Goal: Find contact information: Find contact information

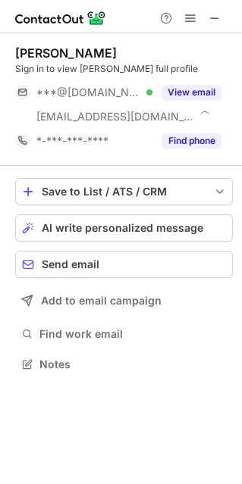
scroll to position [353, 242]
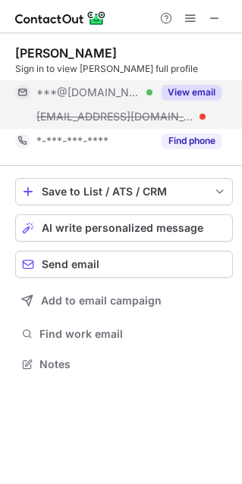
click at [208, 81] on div "View email" at bounding box center [186, 92] width 69 height 24
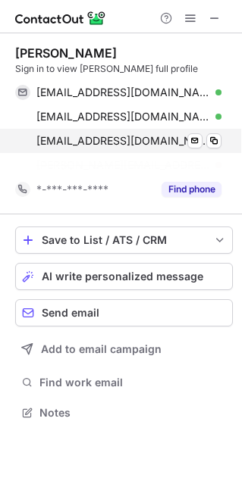
scroll to position [377, 242]
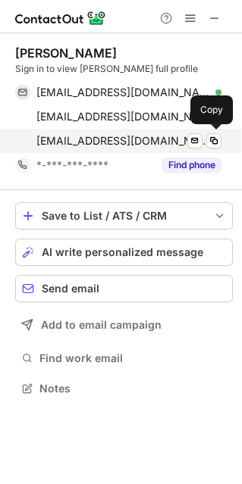
click at [209, 132] on div "[EMAIL_ADDRESS][DOMAIN_NAME] Verified Send email Copy" at bounding box center [118, 141] width 206 height 24
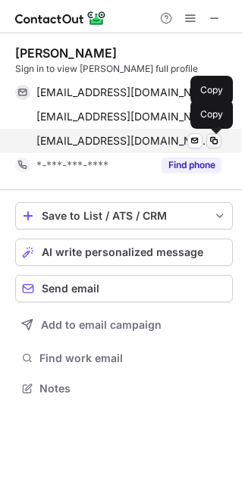
click at [211, 139] on span at bounding box center [213, 141] width 12 height 12
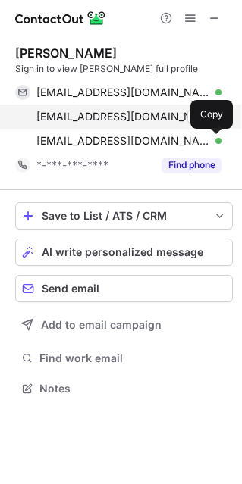
click at [149, 114] on div "[EMAIL_ADDRESS][DOMAIN_NAME] Verified" at bounding box center [128, 117] width 185 height 14
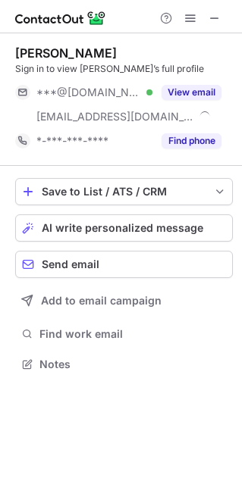
scroll to position [353, 242]
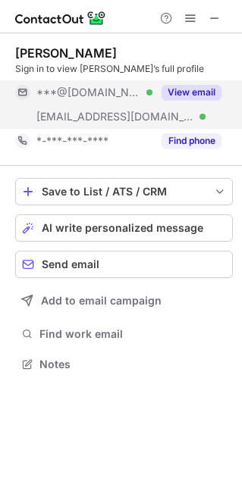
click at [207, 95] on button "View email" at bounding box center [191, 92] width 60 height 15
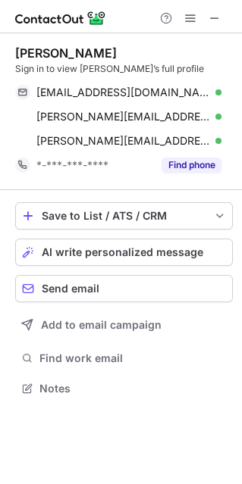
scroll to position [377, 242]
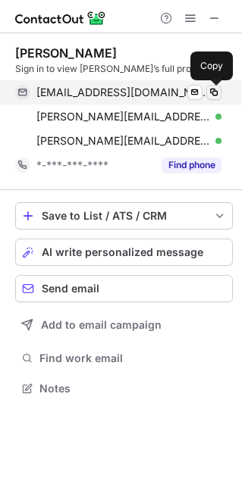
click at [220, 90] on button at bounding box center [213, 92] width 15 height 15
